Goal: Task Accomplishment & Management: Use online tool/utility

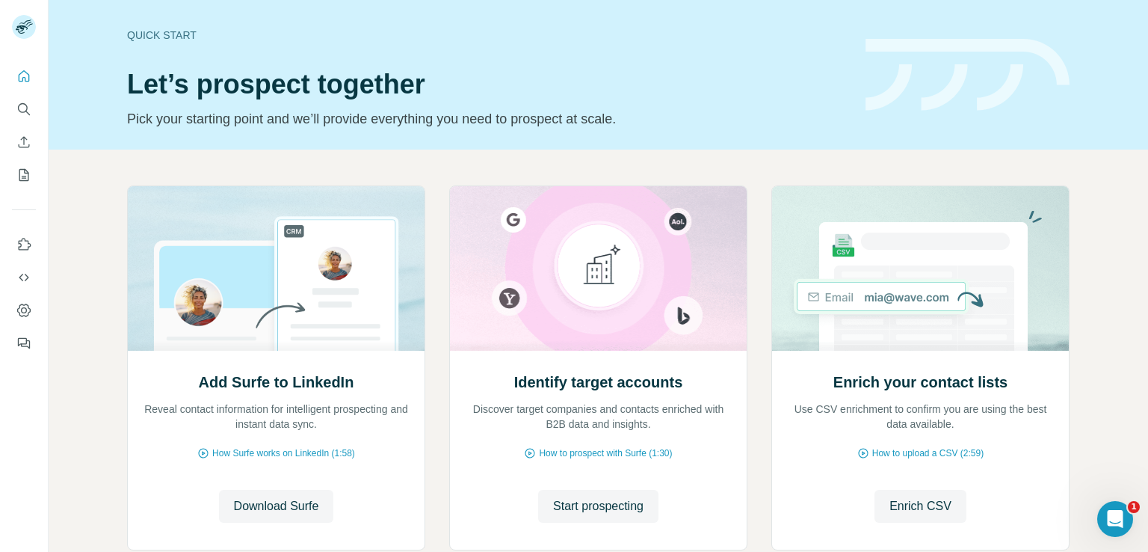
click at [924, 502] on span "Enrich CSV" at bounding box center [921, 506] width 62 height 18
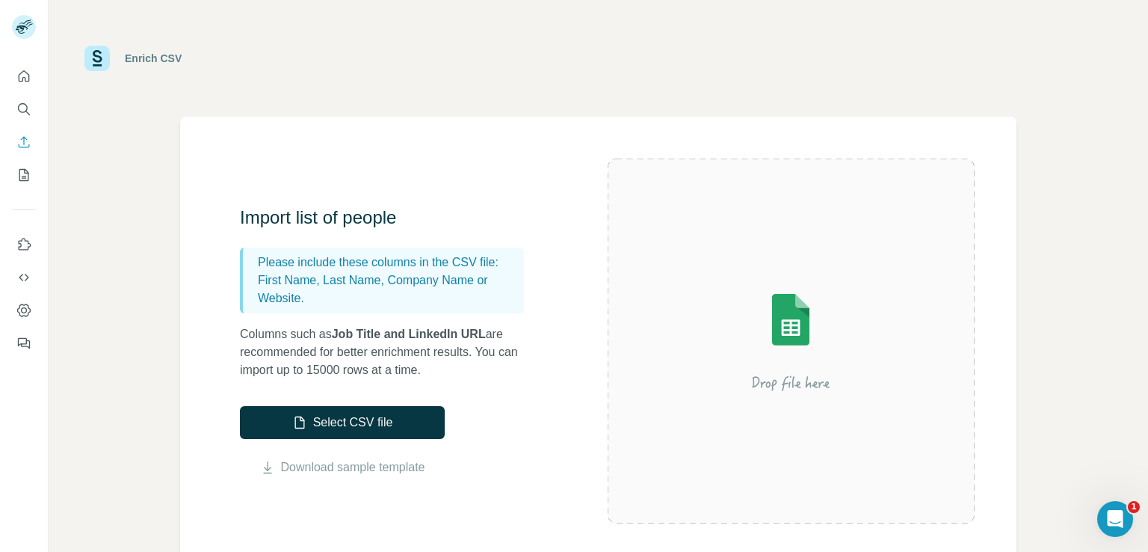
click at [564, 68] on div "Enrich CSV" at bounding box center [598, 58] width 1028 height 45
click at [340, 413] on button "Select CSV file" at bounding box center [342, 422] width 205 height 33
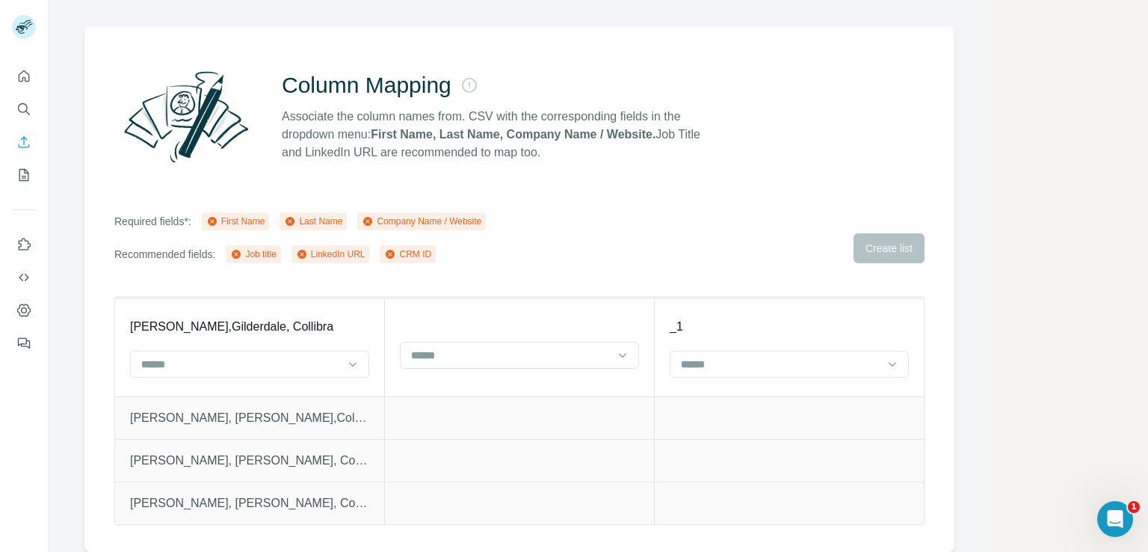
scroll to position [100, 0]
click at [360, 354] on div at bounding box center [249, 364] width 239 height 27
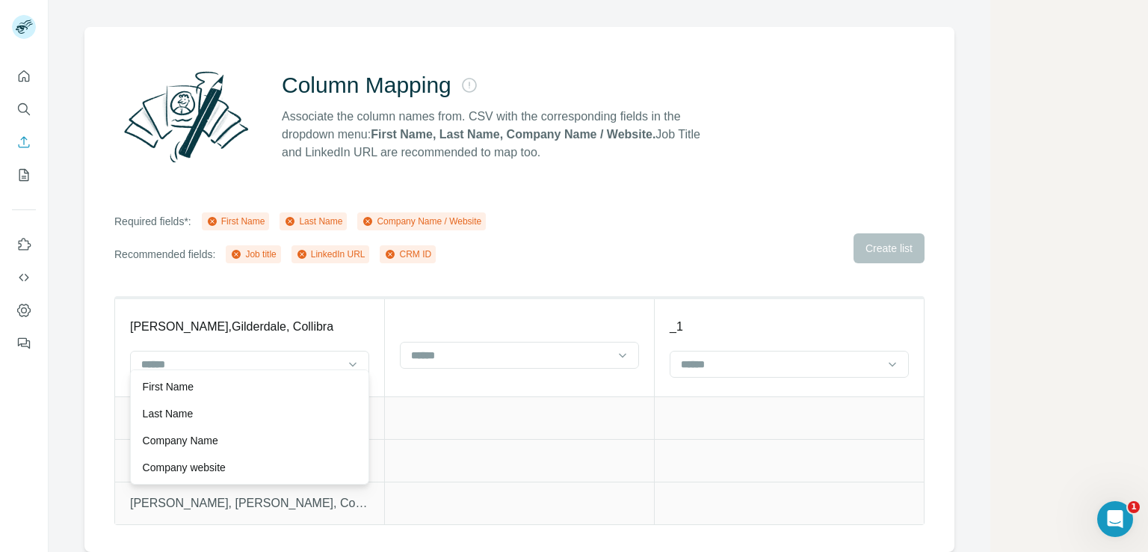
click at [360, 354] on div at bounding box center [249, 364] width 239 height 27
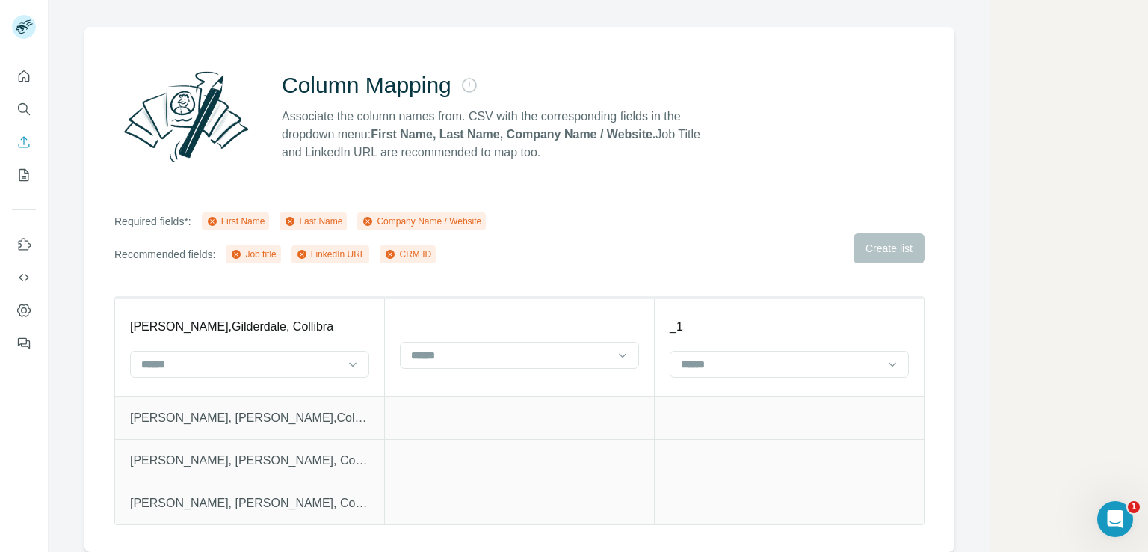
click at [233, 410] on p "[PERSON_NAME], [PERSON_NAME],Colllibra" at bounding box center [249, 418] width 239 height 18
click at [235, 409] on p "[PERSON_NAME], [PERSON_NAME],Colllibra" at bounding box center [249, 418] width 239 height 18
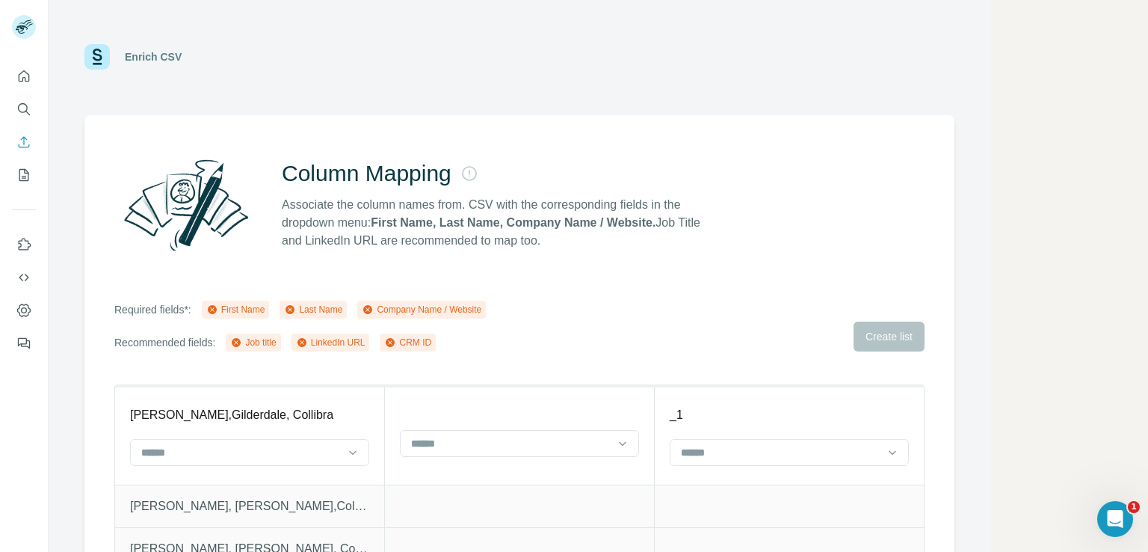
scroll to position [0, 0]
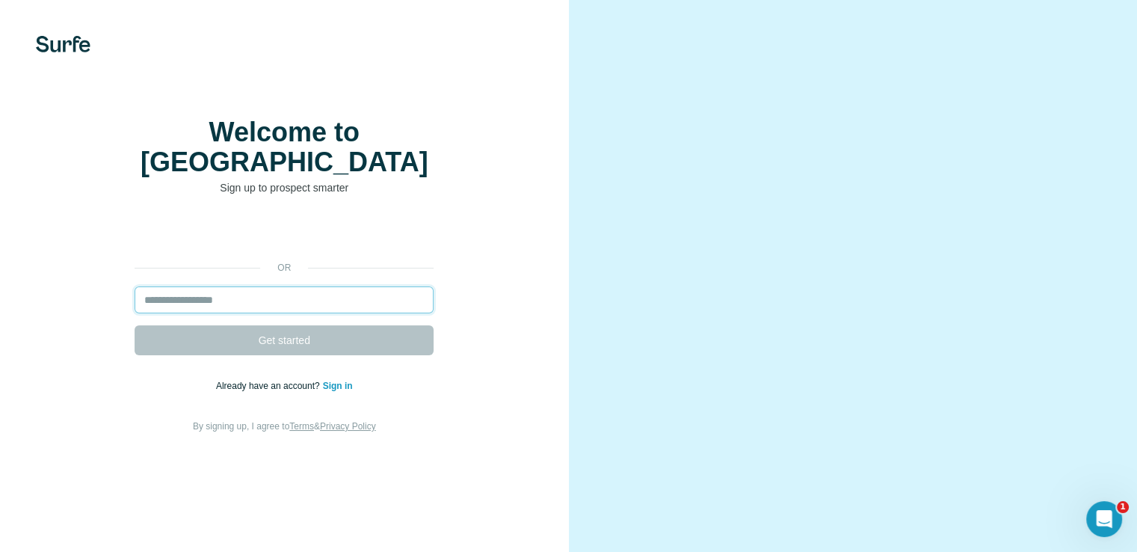
click at [194, 313] on input "email" at bounding box center [284, 299] width 299 height 27
type input "**********"
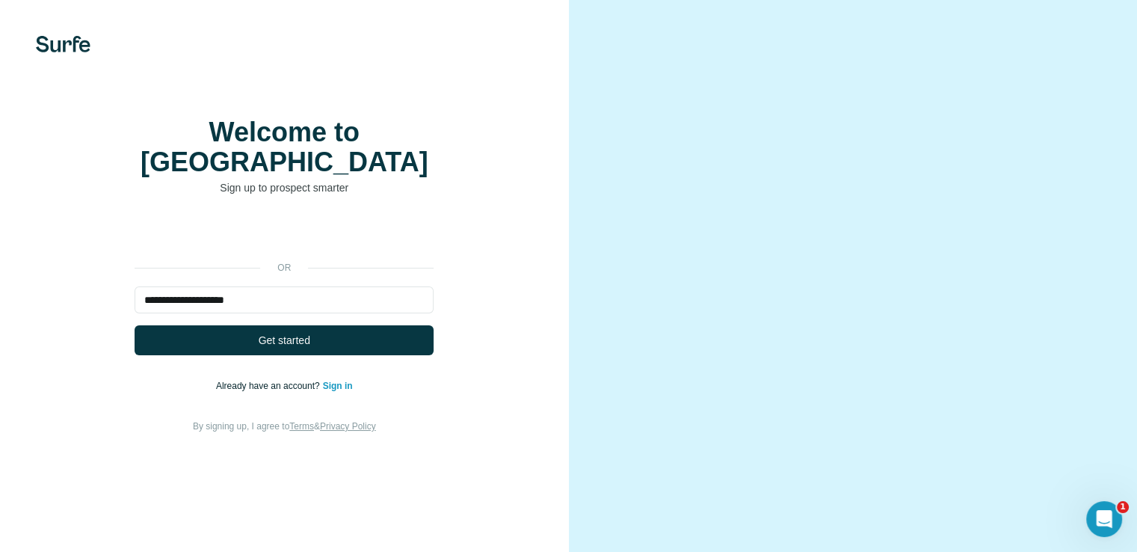
click at [278, 348] on span "Get started" at bounding box center [285, 340] width 52 height 15
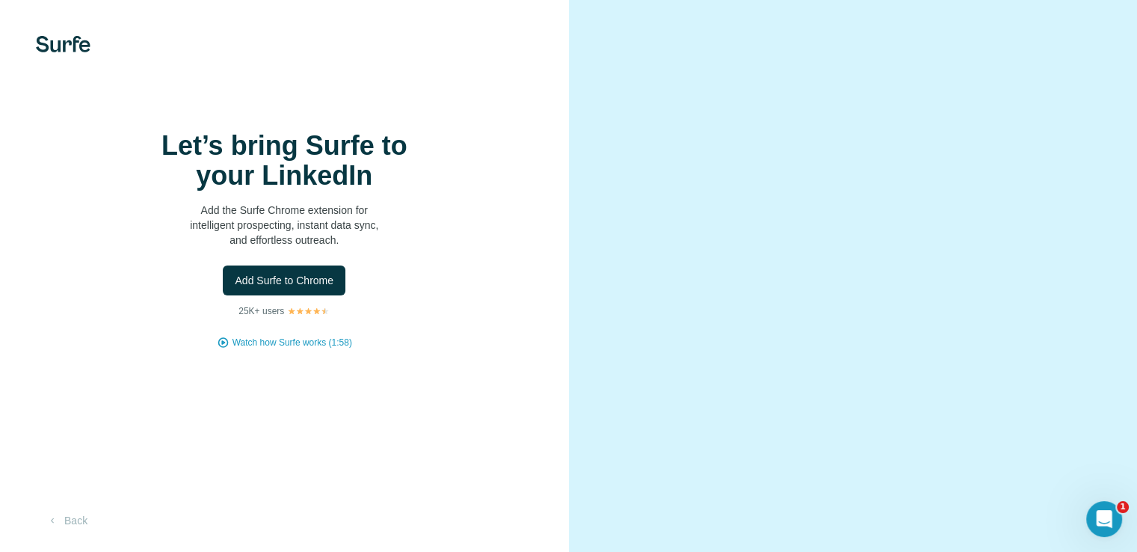
click at [300, 288] on span "Add Surfe to Chrome" at bounding box center [284, 280] width 99 height 15
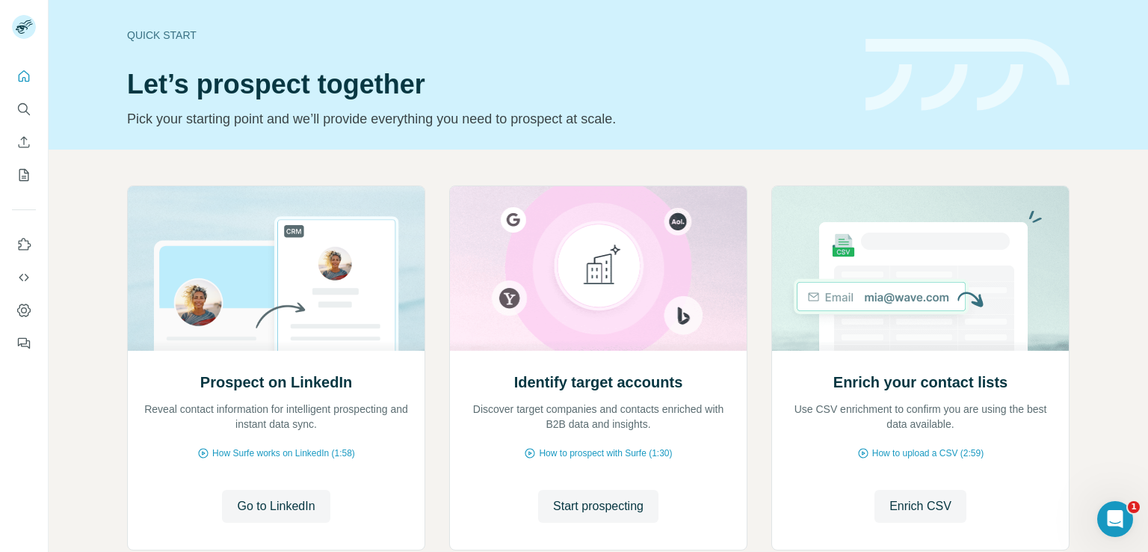
click at [893, 493] on button "Enrich CSV" at bounding box center [921, 506] width 92 height 33
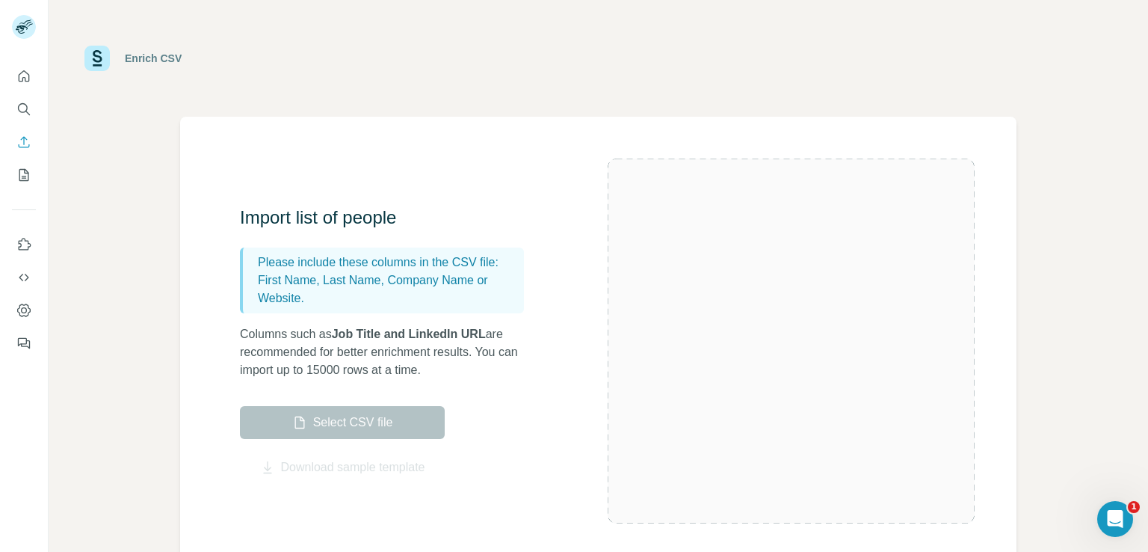
click at [908, 501] on div at bounding box center [792, 341] width 368 height 365
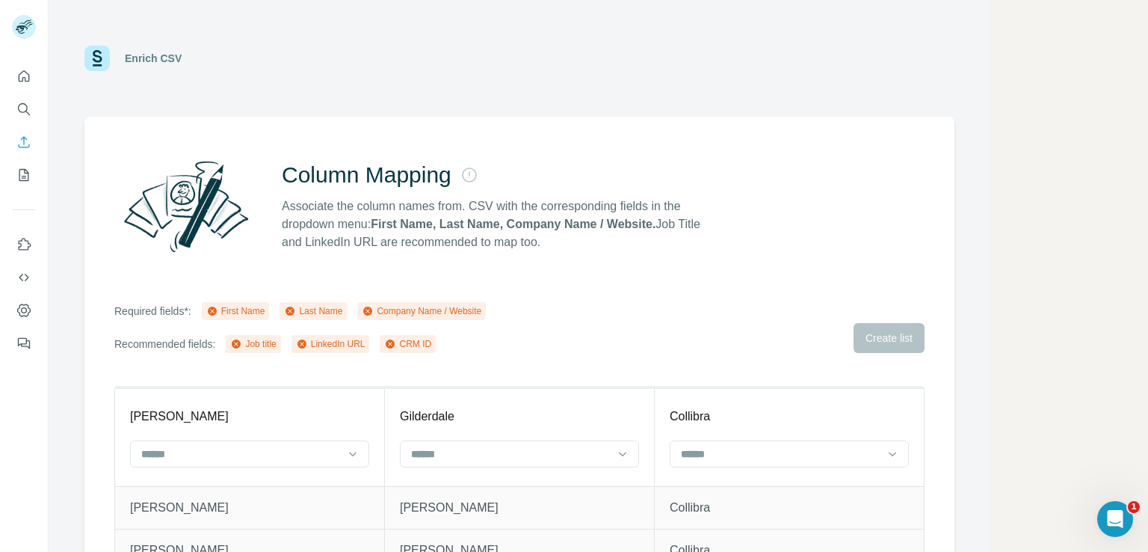
scroll to position [100, 0]
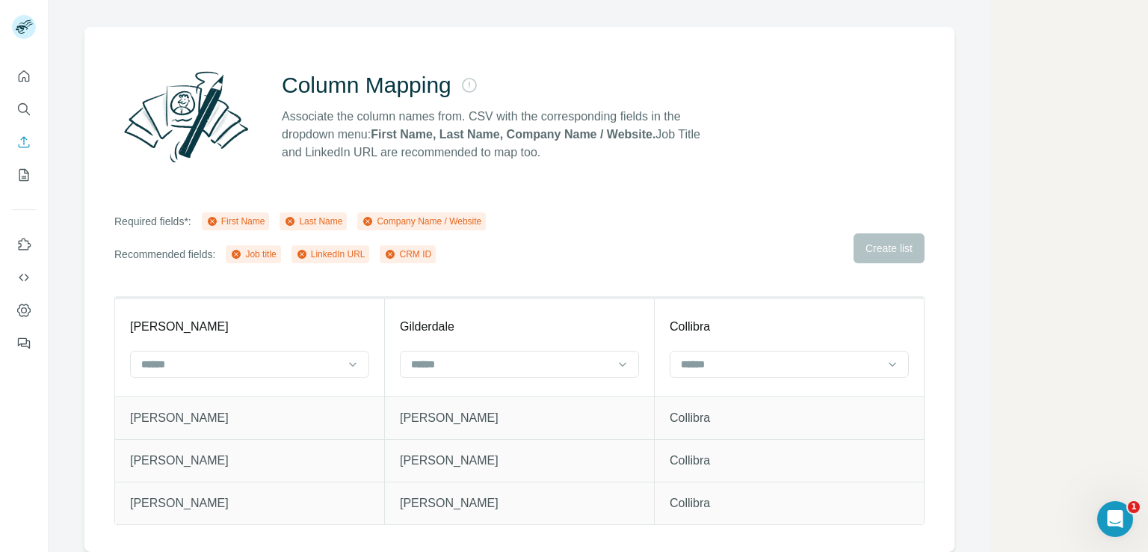
click at [360, 353] on div at bounding box center [249, 364] width 239 height 27
click at [326, 382] on div "First Name" at bounding box center [250, 386] width 214 height 15
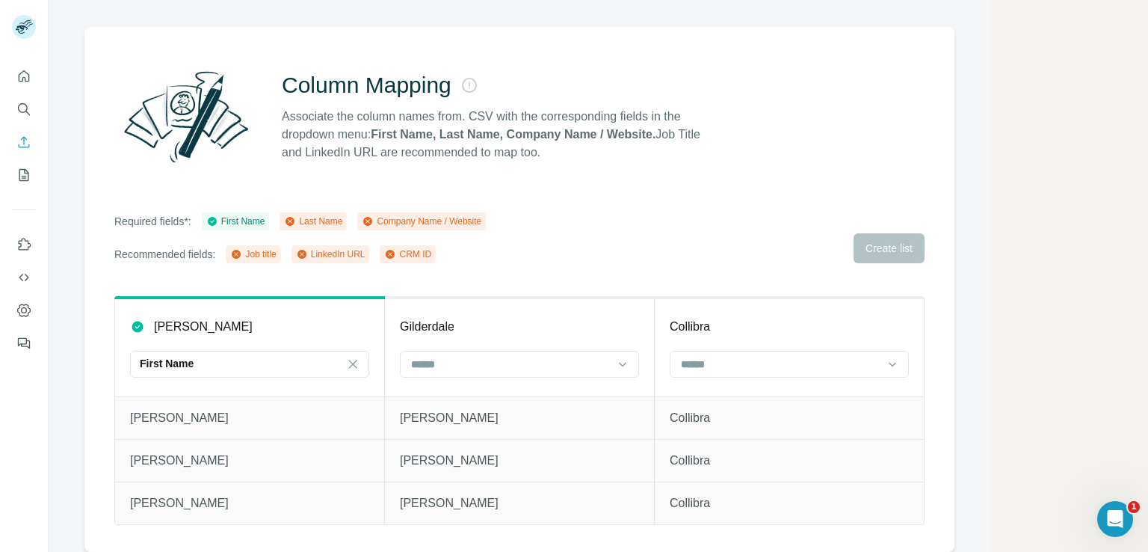
click at [628, 357] on icon at bounding box center [622, 364] width 15 height 15
click at [616, 381] on div "Last Name" at bounding box center [519, 386] width 232 height 27
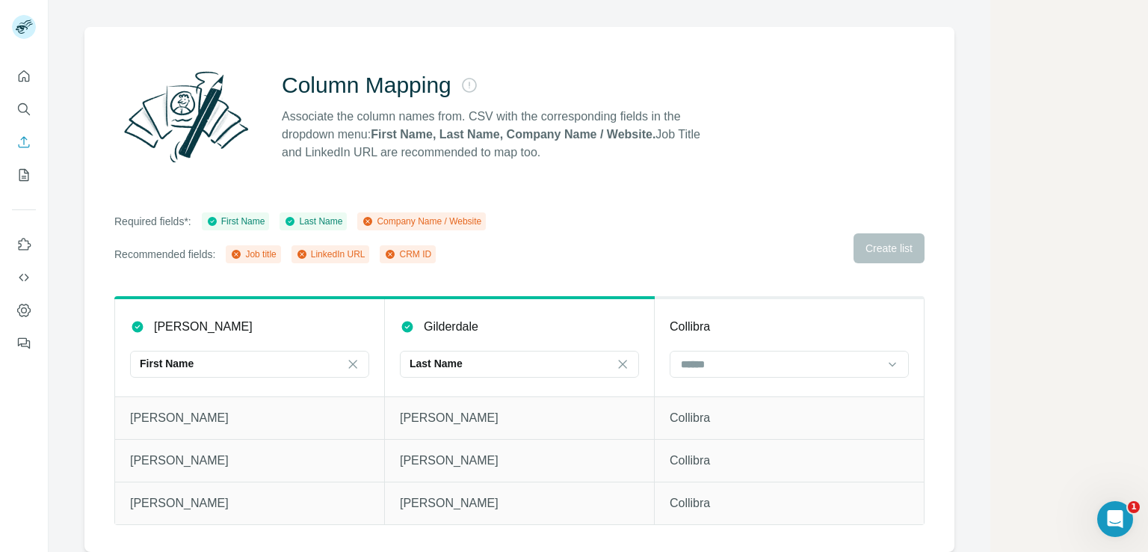
click at [899, 357] on icon at bounding box center [892, 364] width 15 height 15
click at [867, 384] on div "Company Name" at bounding box center [789, 386] width 214 height 15
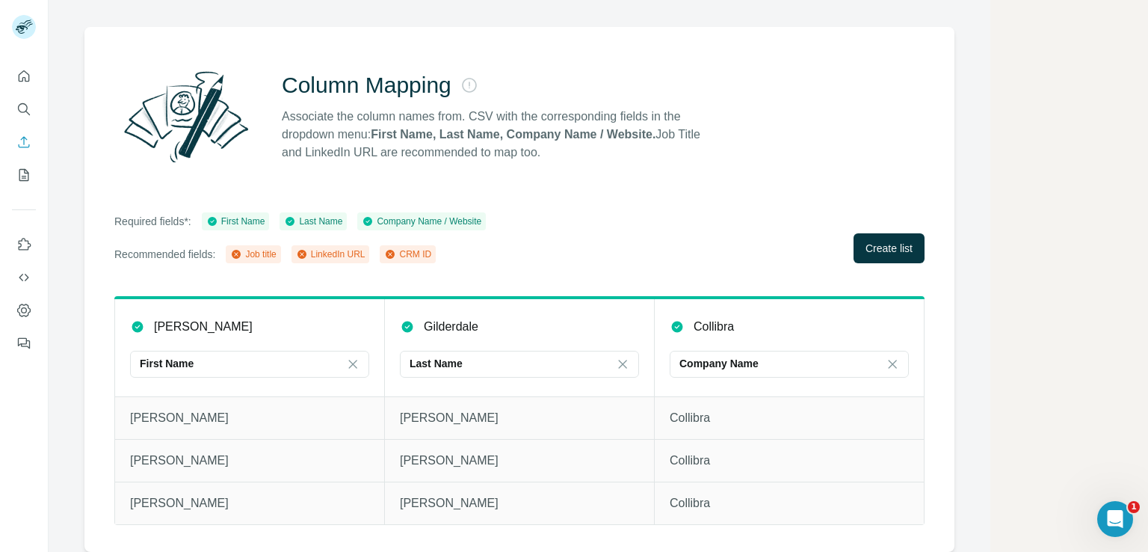
click at [876, 241] on span "Create list" at bounding box center [889, 248] width 47 height 15
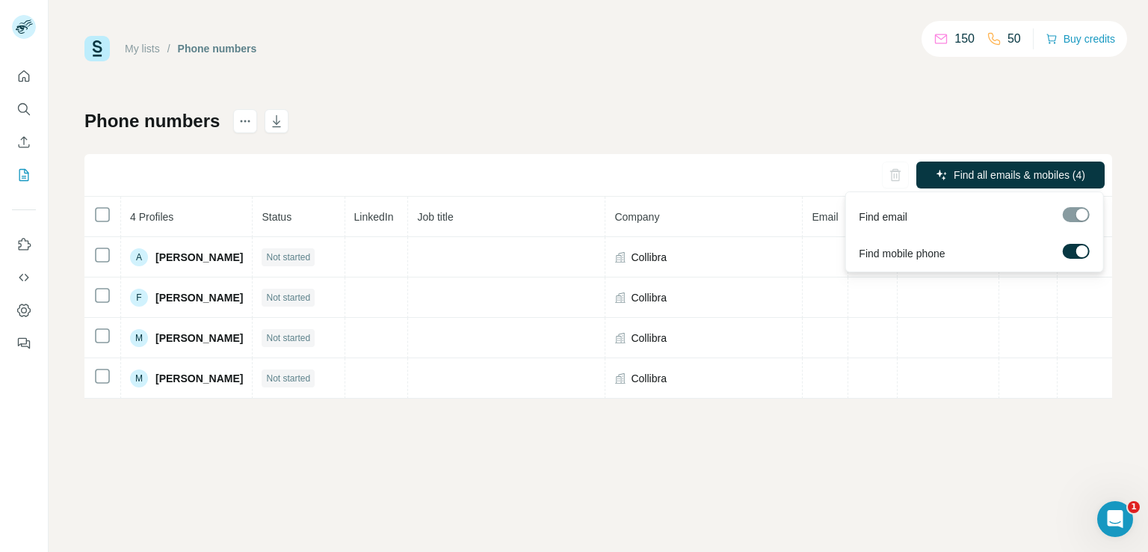
click at [975, 174] on span "Find all emails & mobiles (4)" at bounding box center [1020, 174] width 132 height 15
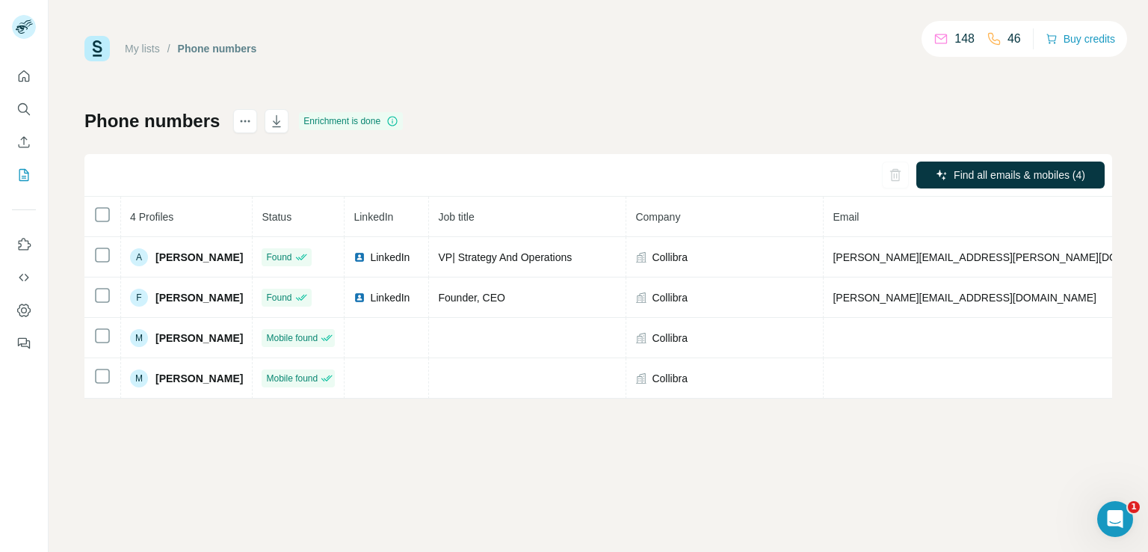
drag, startPoint x: 998, startPoint y: 258, endPoint x: 1099, endPoint y: 250, distance: 101.3
click at [1099, 250] on tr "A Anthony Barrs Found LinkedIn VP| Strategy And Operations Collibra anthony.bar…" at bounding box center [838, 257] width 1508 height 40
copy span "+16178525385"
drag, startPoint x: 995, startPoint y: 295, endPoint x: 1089, endPoint y: 294, distance: 93.5
click at [1089, 294] on tr "F Felix Van de Maele Found LinkedIn Founder, CEO Collibra felix@collibra.com +1…" at bounding box center [838, 297] width 1508 height 40
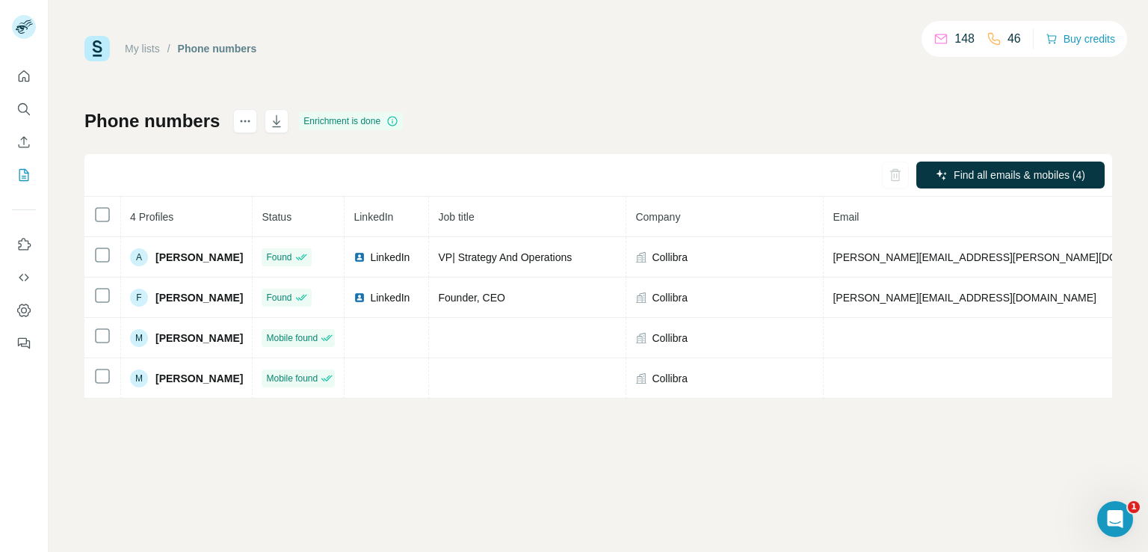
copy span "+13475965833"
